Goal: Information Seeking & Learning: Check status

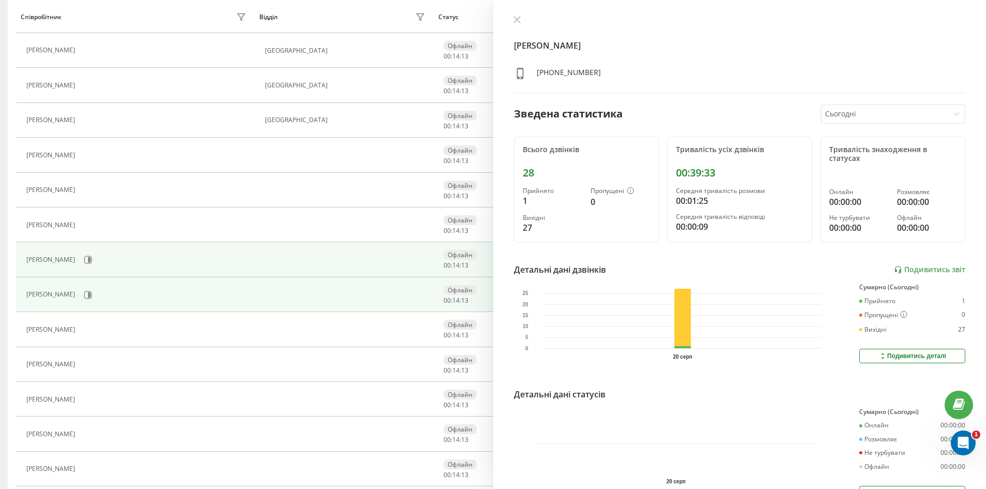
scroll to position [155, 0]
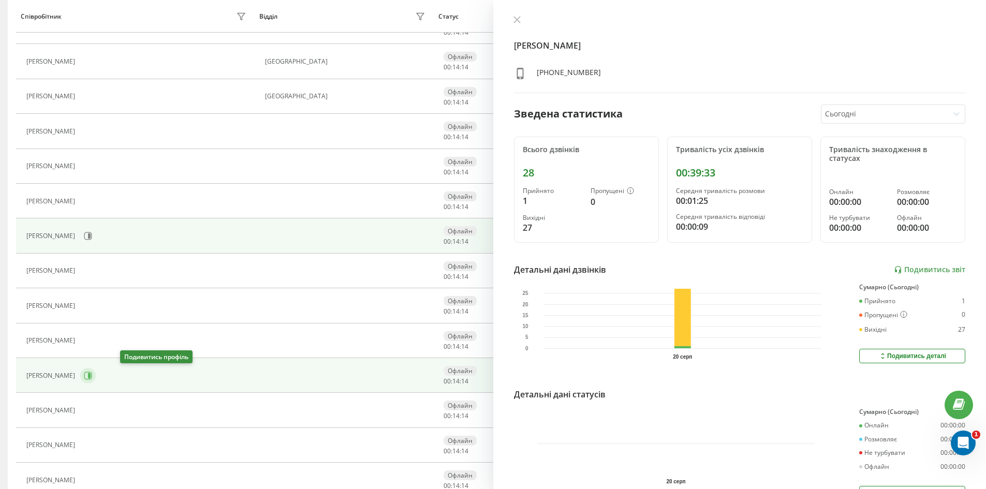
click at [96, 370] on button at bounding box center [88, 376] width 16 height 16
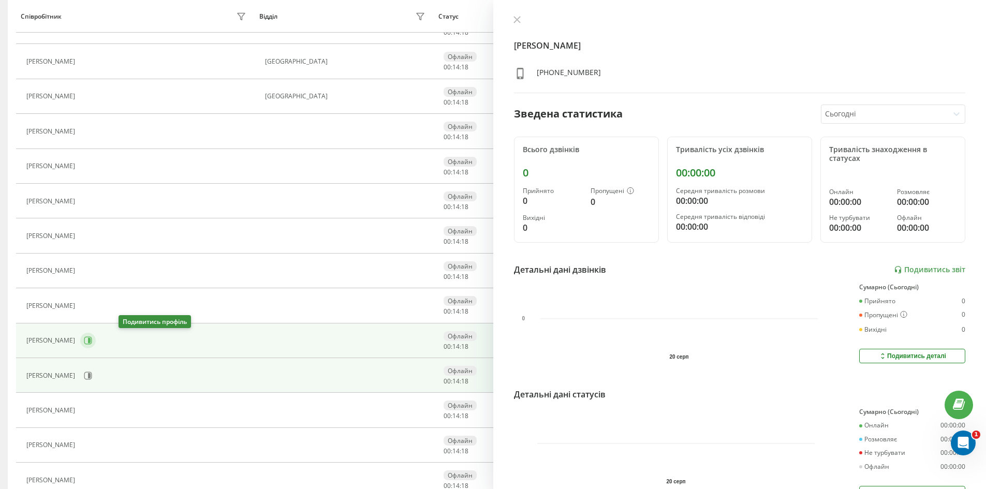
click at [92, 341] on icon at bounding box center [88, 340] width 8 height 8
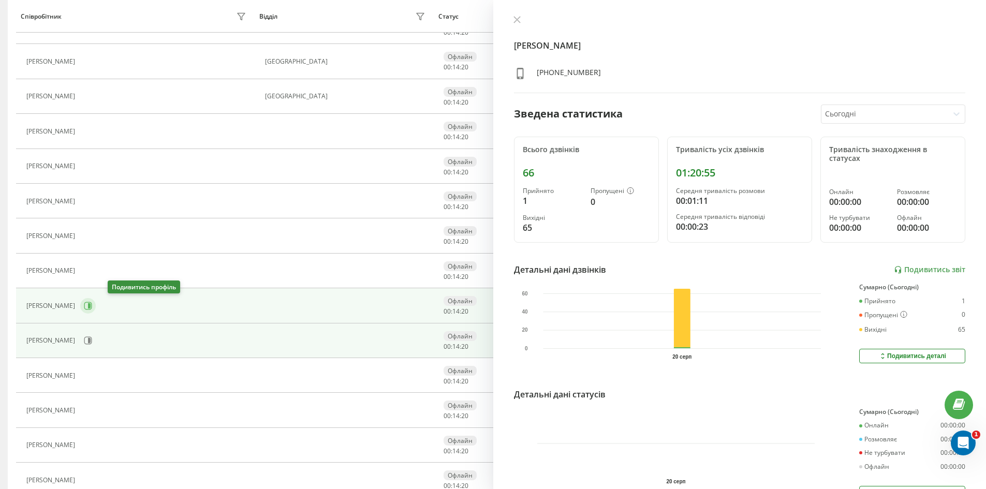
click at [92, 303] on icon at bounding box center [88, 306] width 8 height 8
click at [92, 344] on icon at bounding box center [88, 341] width 8 height 8
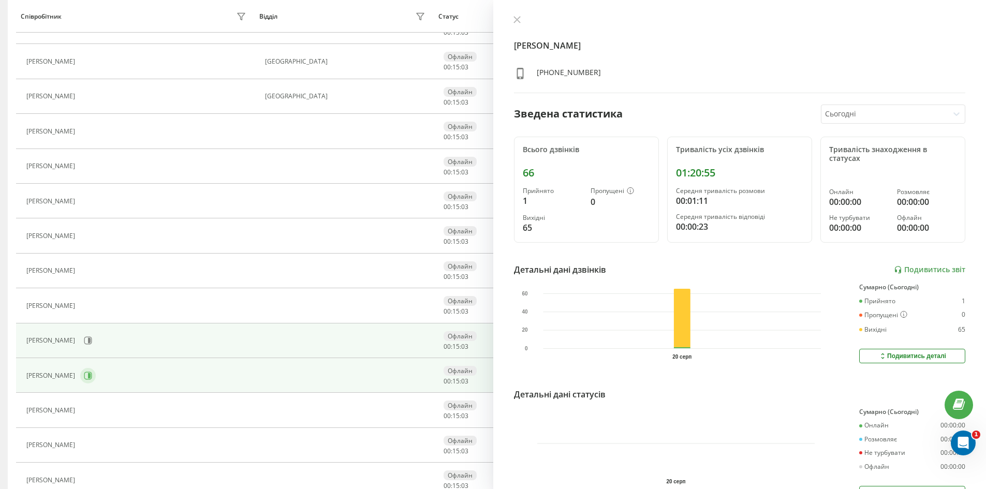
click at [120, 377] on div "[PERSON_NAME]" at bounding box center [137, 376] width 223 height 18
click at [91, 377] on icon at bounding box center [89, 375] width 3 height 5
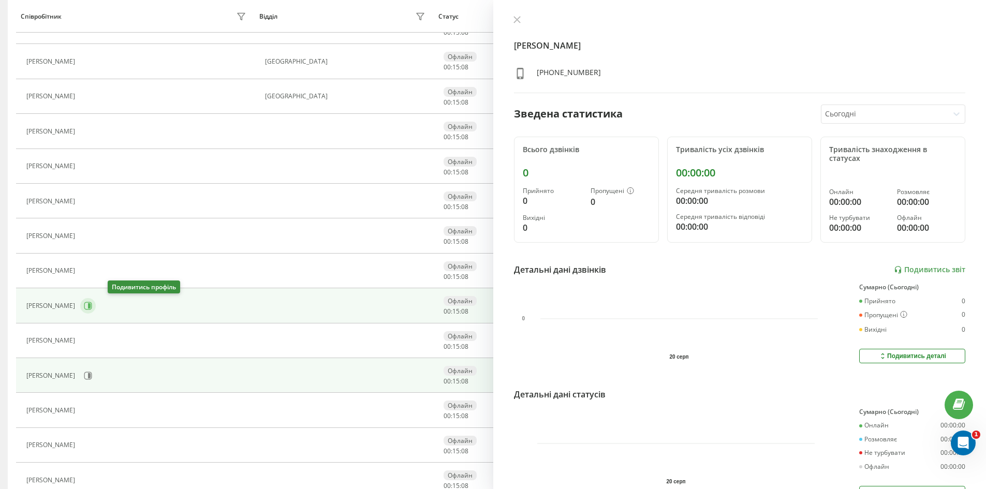
click at [96, 309] on button at bounding box center [88, 306] width 16 height 16
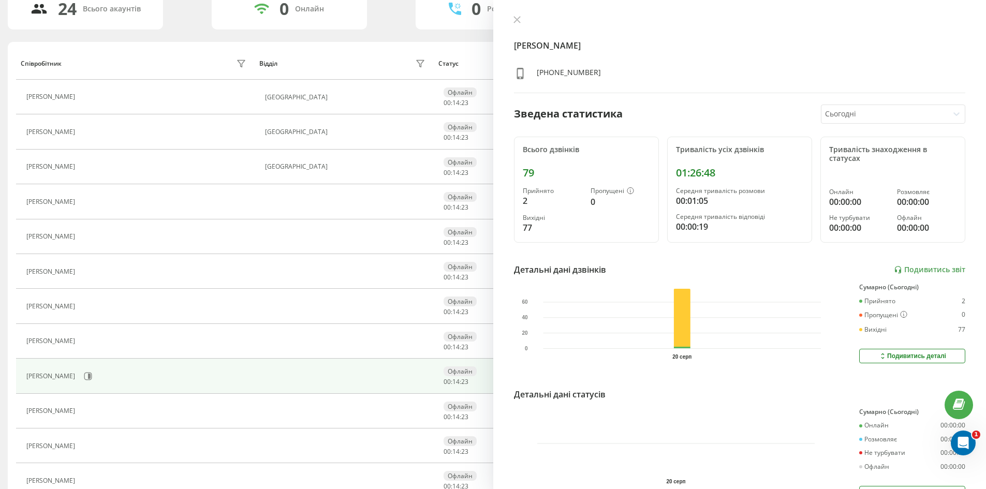
scroll to position [104, 0]
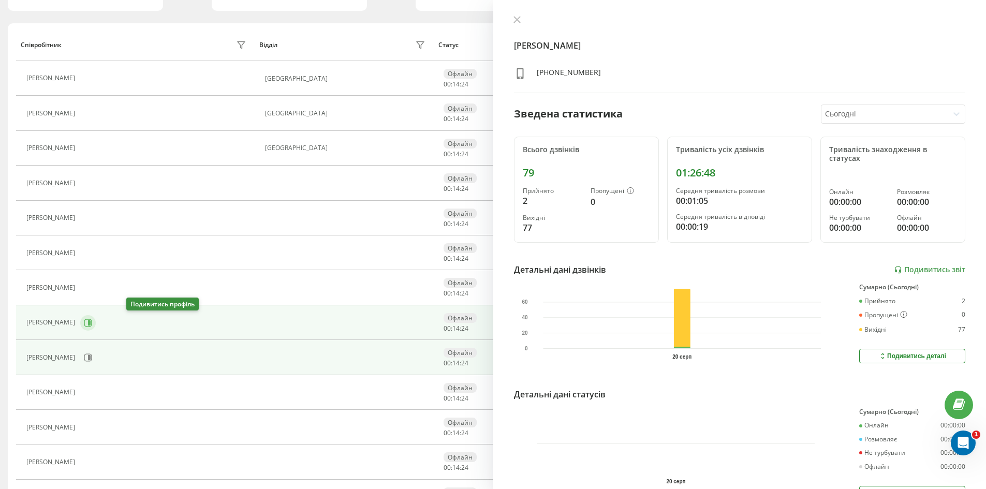
click at [96, 318] on button at bounding box center [88, 323] width 16 height 16
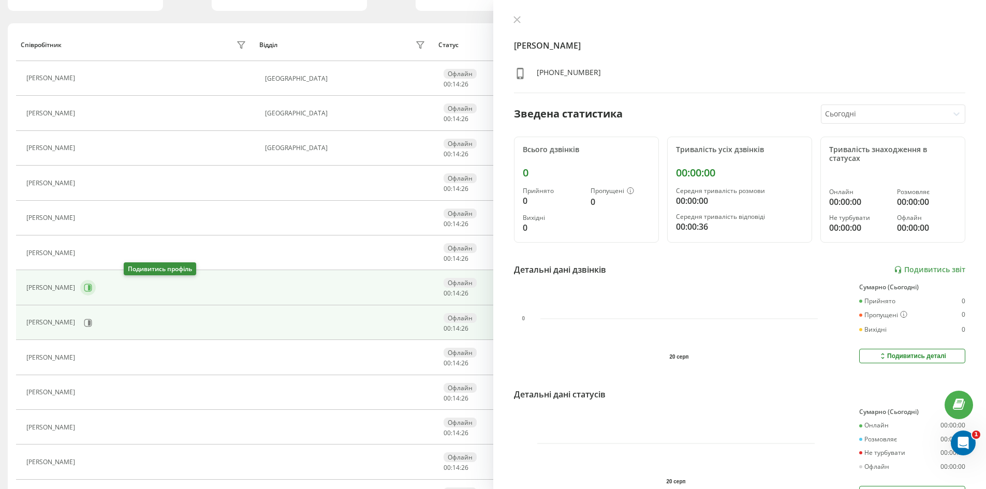
click at [96, 287] on button at bounding box center [88, 288] width 16 height 16
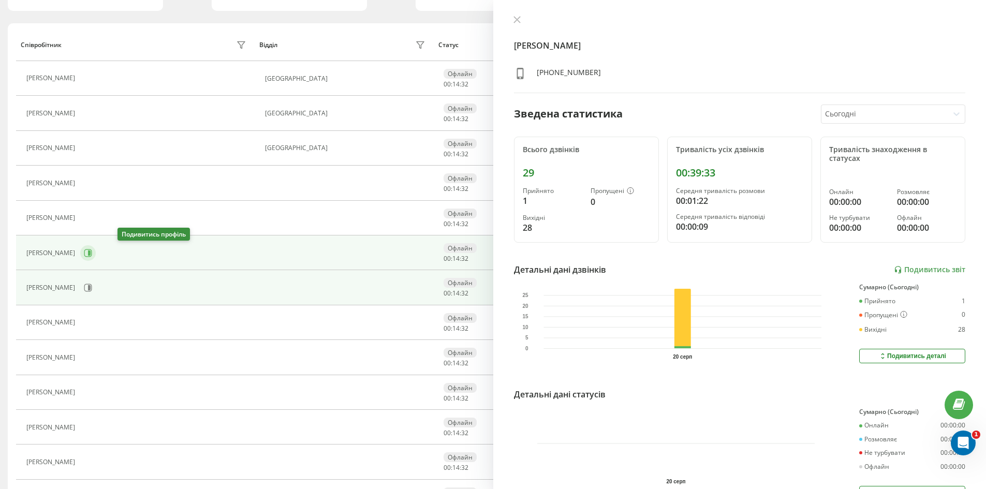
click at [92, 254] on icon at bounding box center [88, 253] width 8 height 8
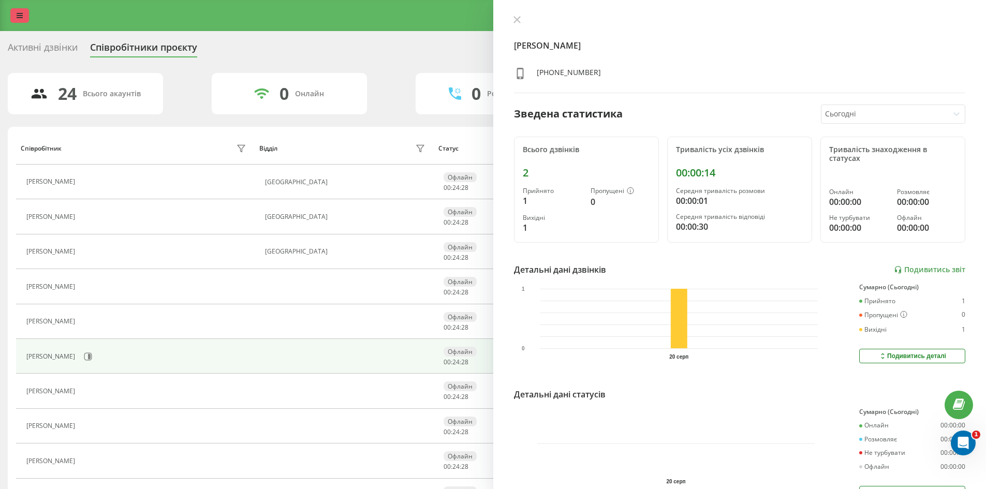
click at [23, 14] on link at bounding box center [19, 15] width 19 height 14
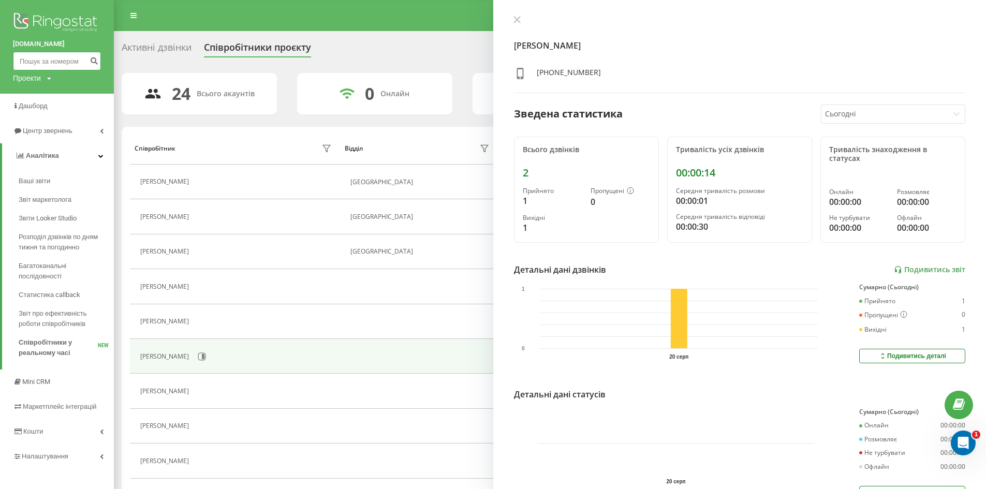
click at [48, 61] on input at bounding box center [57, 61] width 88 height 19
paste input "[PHONE_NUMBER]"
click at [30, 60] on input "[PHONE_NUMBER]" at bounding box center [57, 61] width 88 height 19
type input "0978338983"
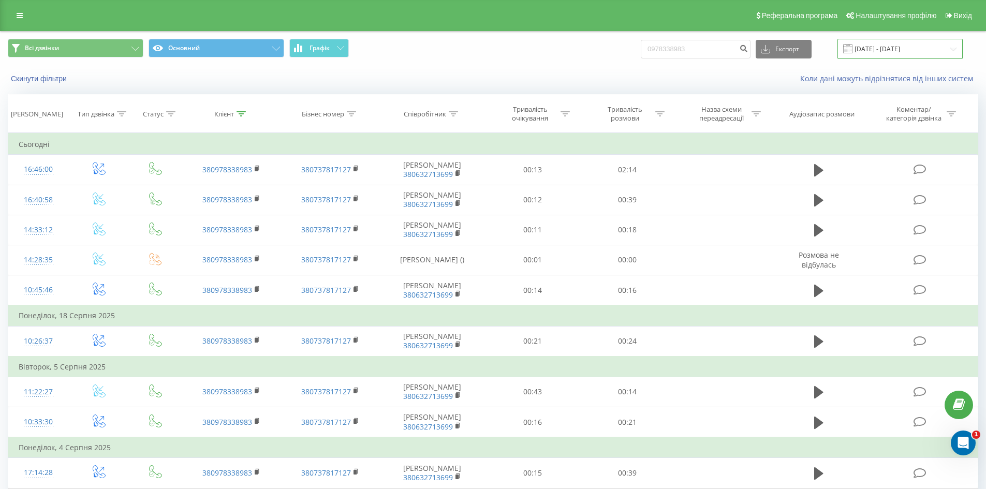
click at [888, 49] on input "20.05.2025 - 20.08.2025" at bounding box center [900, 49] width 125 height 20
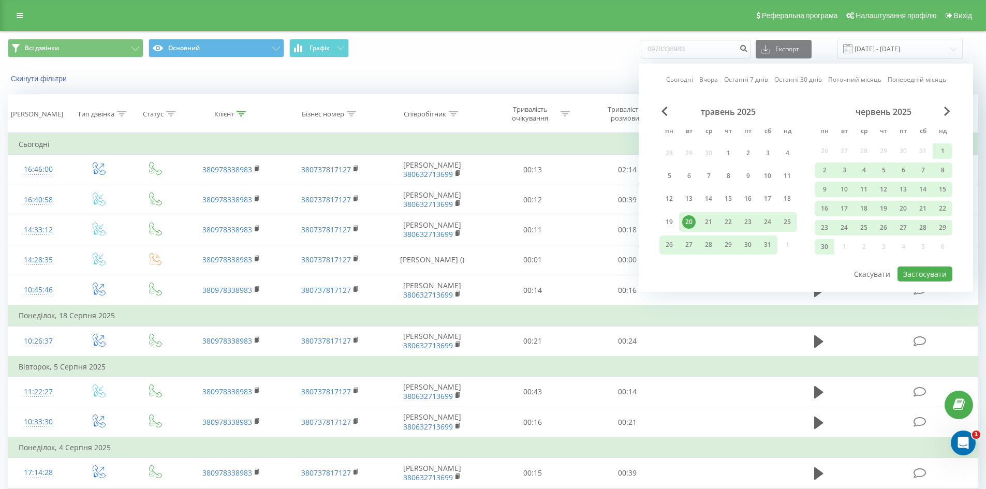
click at [663, 106] on div "Сьогодні Вчора Останні 7 днів Останні 30 днів Поточний місяць Попередній місяць…" at bounding box center [806, 178] width 334 height 228
click at [576, 67] on div "Скинути фільтри Коли дані можуть відрізнятися вiд інших систем" at bounding box center [493, 78] width 985 height 25
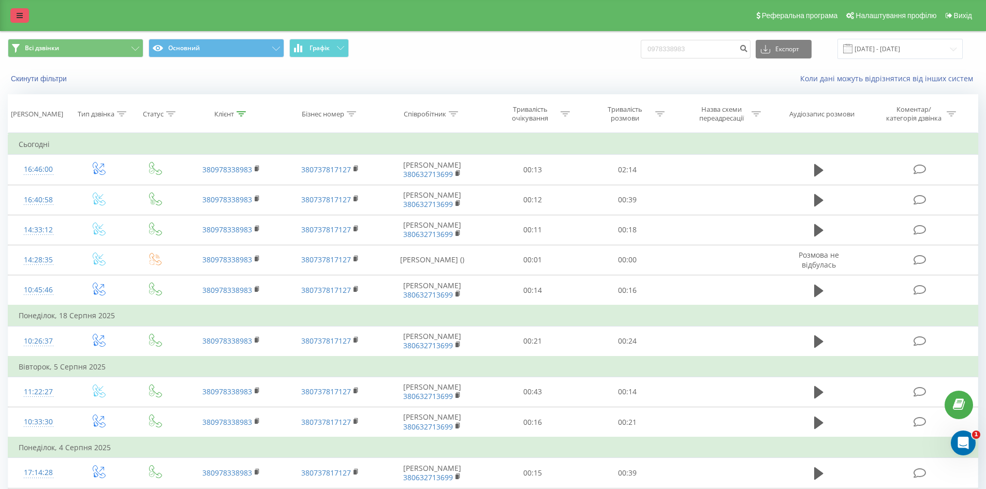
click at [21, 12] on icon at bounding box center [20, 15] width 6 height 7
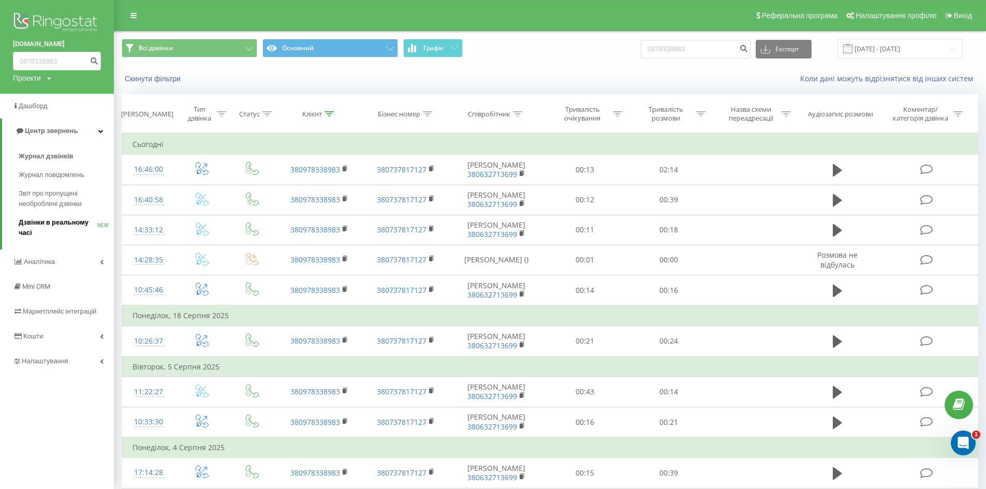
click at [60, 230] on span "Дзвінки в реальному часі" at bounding box center [58, 227] width 79 height 21
